Goal: Task Accomplishment & Management: Use online tool/utility

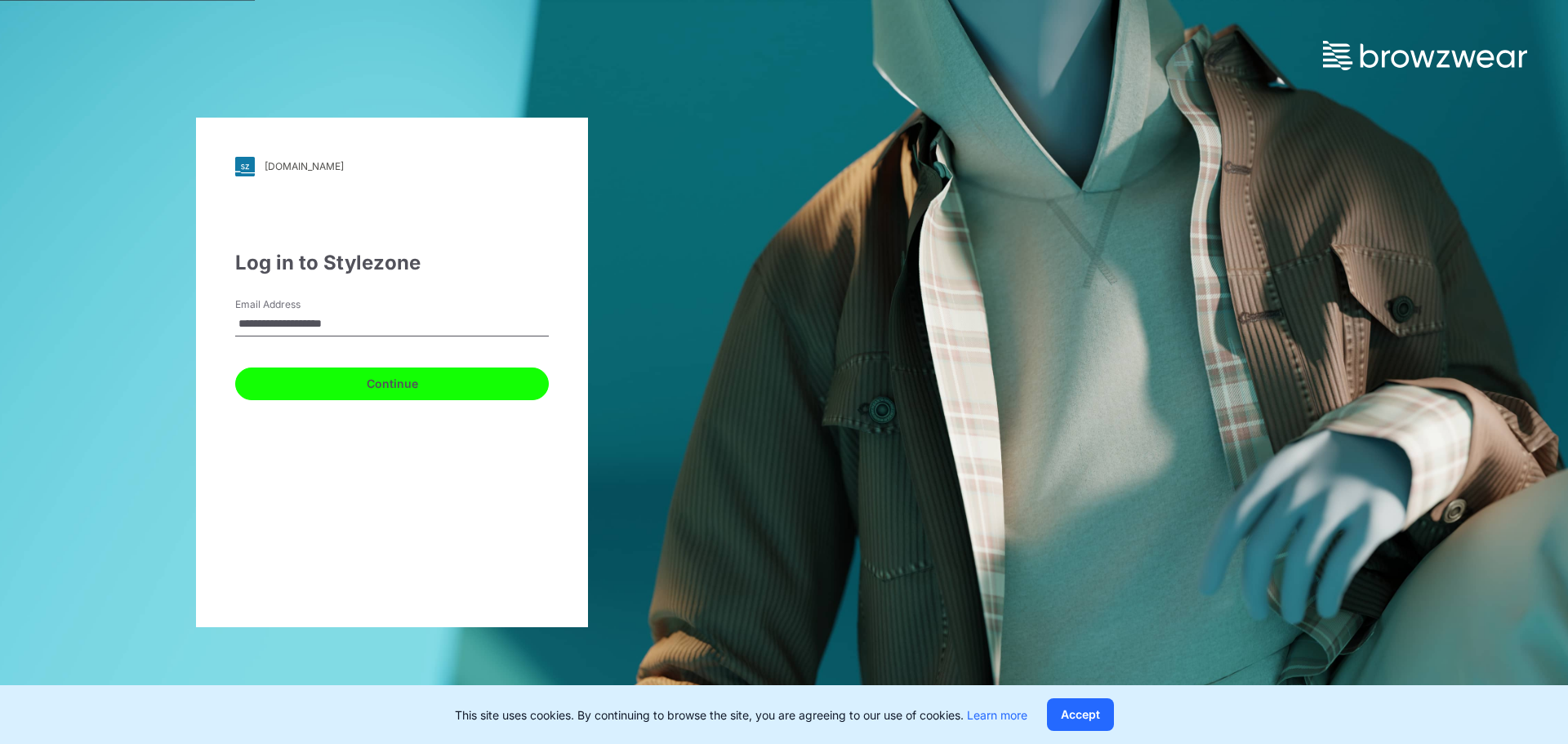
drag, startPoint x: 516, startPoint y: 381, endPoint x: 525, endPoint y: 383, distance: 9.2
click at [516, 380] on button "Continue" at bounding box center [392, 384] width 314 height 33
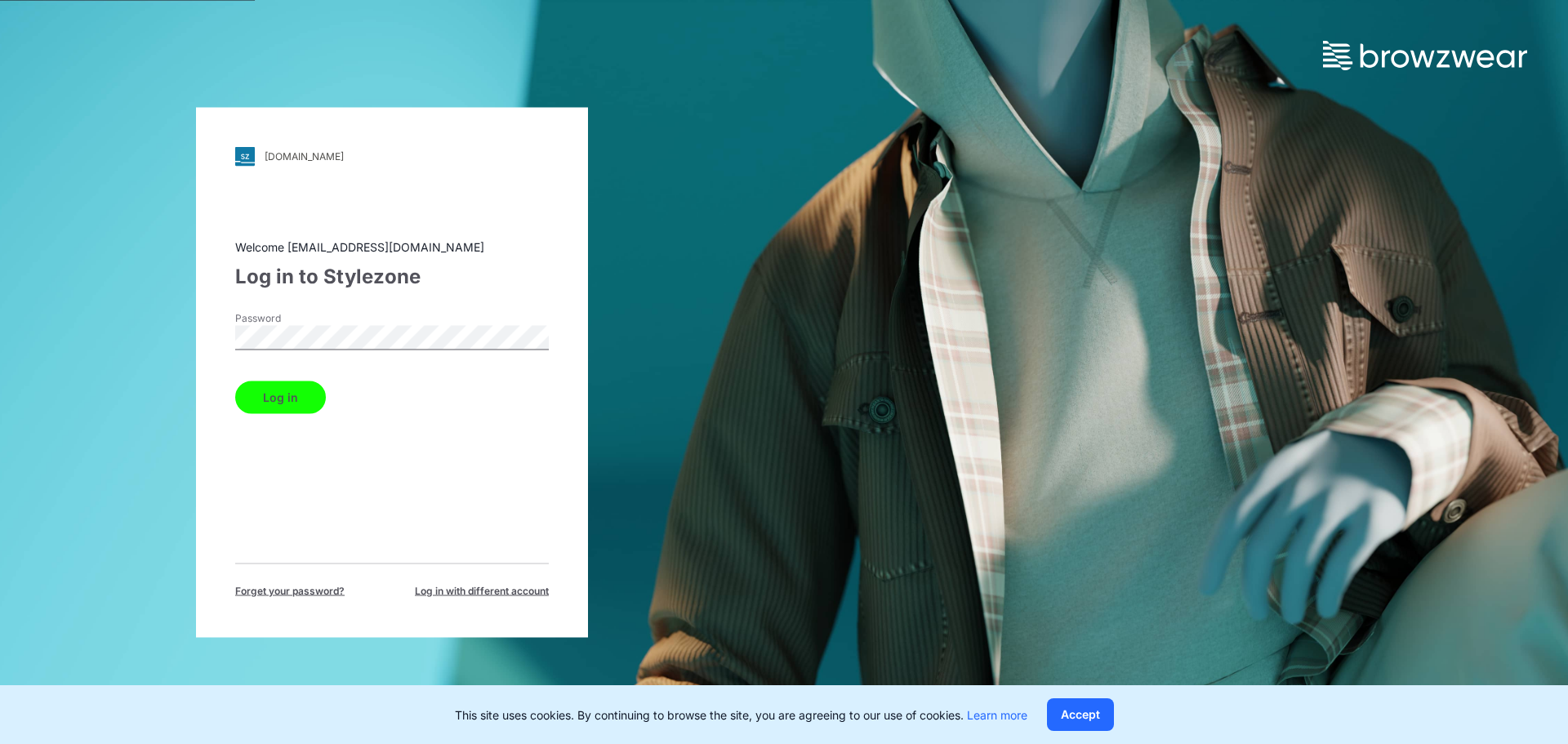
click at [289, 381] on button "Log in" at bounding box center [281, 398] width 91 height 33
